Goal: Information Seeking & Learning: Learn about a topic

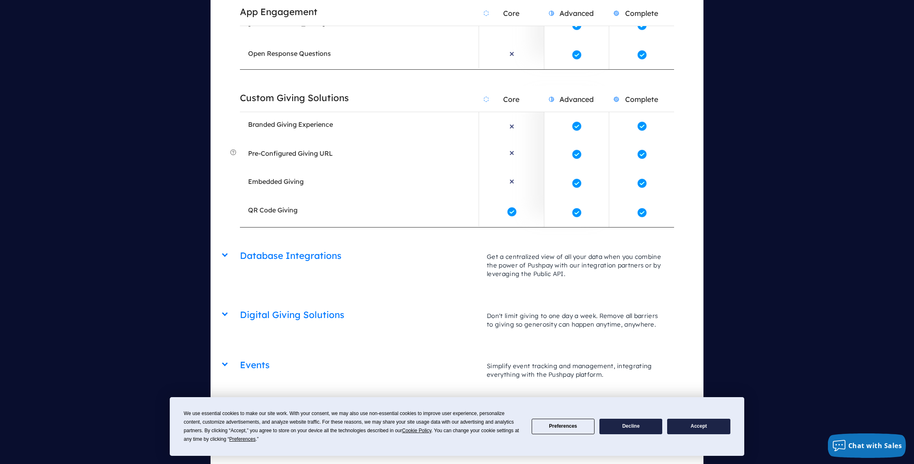
scroll to position [1840, 0]
click at [240, 353] on div "Events Core Advanced Complete Simplify event tracking and management, integrati…" at bounding box center [457, 353] width 434 height 0
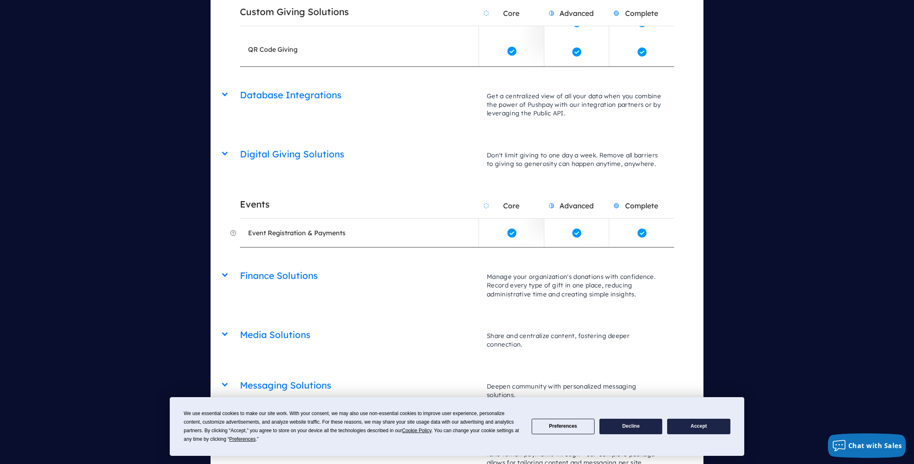
scroll to position [2000, 0]
click at [240, 323] on div "Media Solutions Core Advanced Complete Share and centralize content, fostering …" at bounding box center [457, 323] width 434 height 0
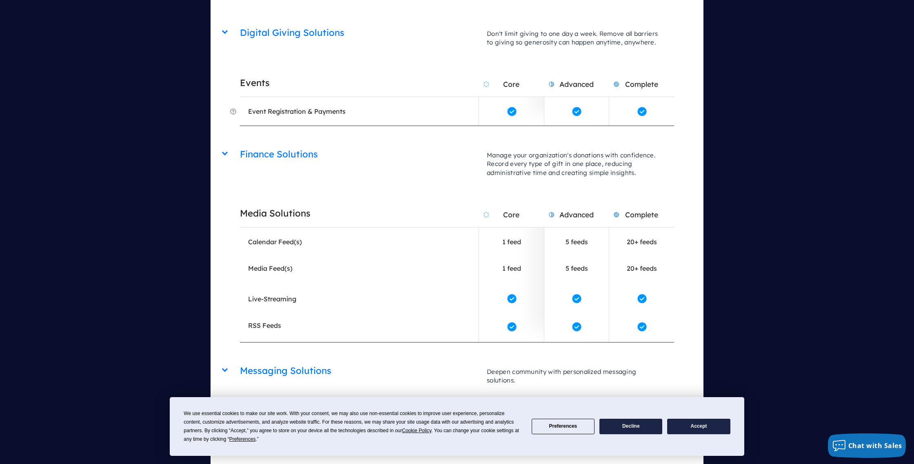
scroll to position [2123, 0]
click at [226, 295] on div "Giving & Apps App Engagement Core Advanced Complete Make your ministry accessib…" at bounding box center [457, 428] width 493 height 2026
click at [224, 295] on div "Giving & Apps App Engagement Core Advanced Complete Make your ministry accessib…" at bounding box center [457, 428] width 493 height 2026
click at [240, 357] on div "Messaging Solutions Core Advanced Complete Deepen community with personalized m…" at bounding box center [457, 357] width 434 height 0
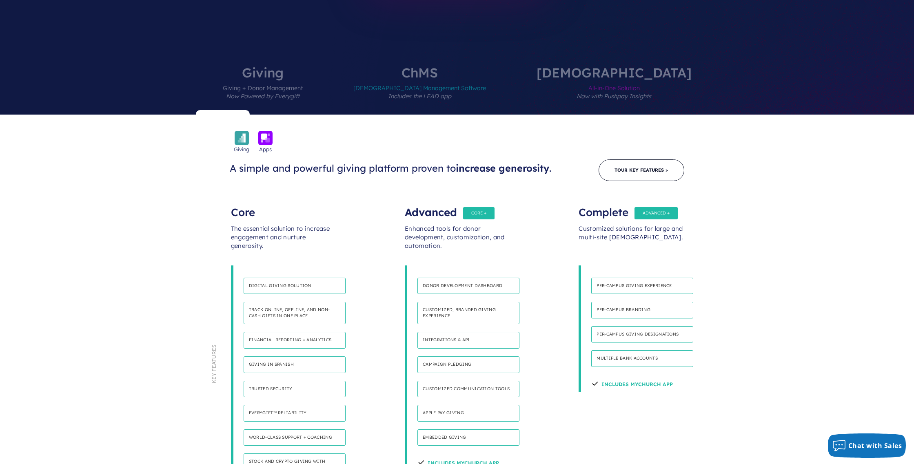
scroll to position [0, 0]
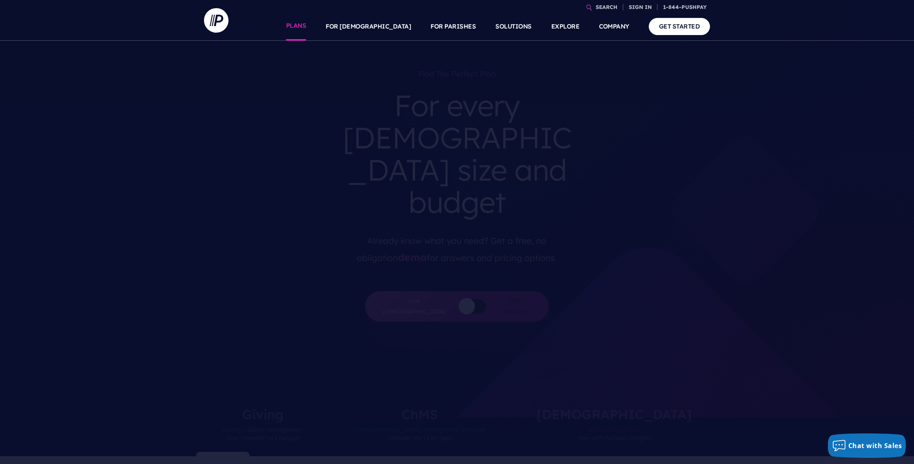
click at [306, 26] on link "PLANS" at bounding box center [296, 26] width 20 height 29
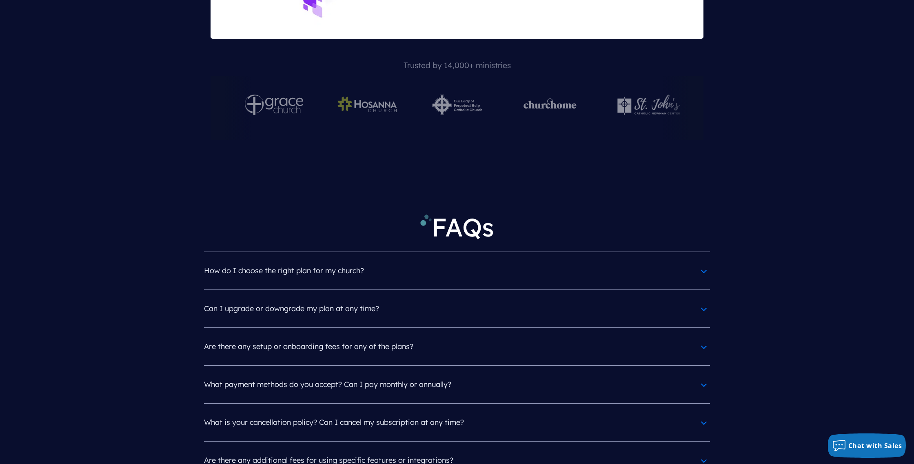
scroll to position [3551, 0]
